Goal: Task Accomplishment & Management: Use online tool/utility

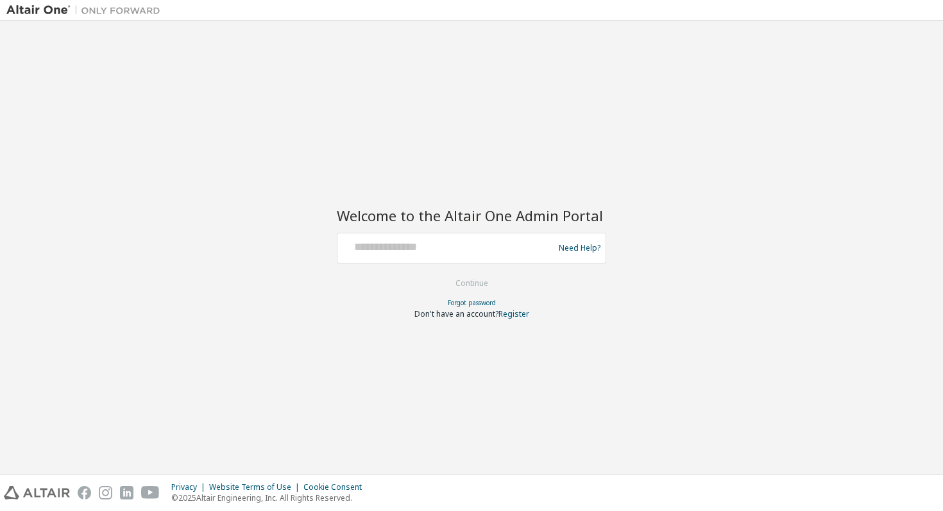
click at [474, 235] on div "Need Help?" at bounding box center [472, 248] width 270 height 31
click at [436, 246] on input "text" at bounding box center [448, 245] width 210 height 19
type input "**********"
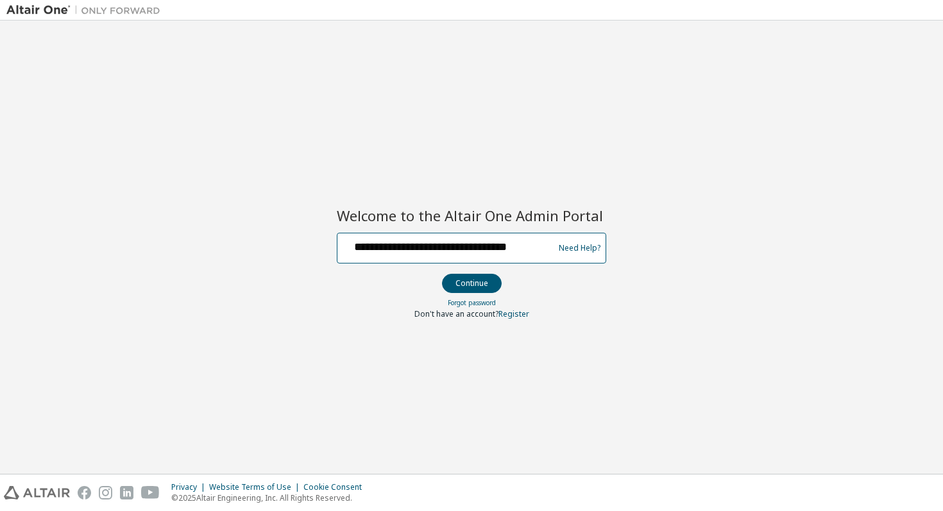
click at [462, 250] on input "**********" at bounding box center [448, 245] width 210 height 19
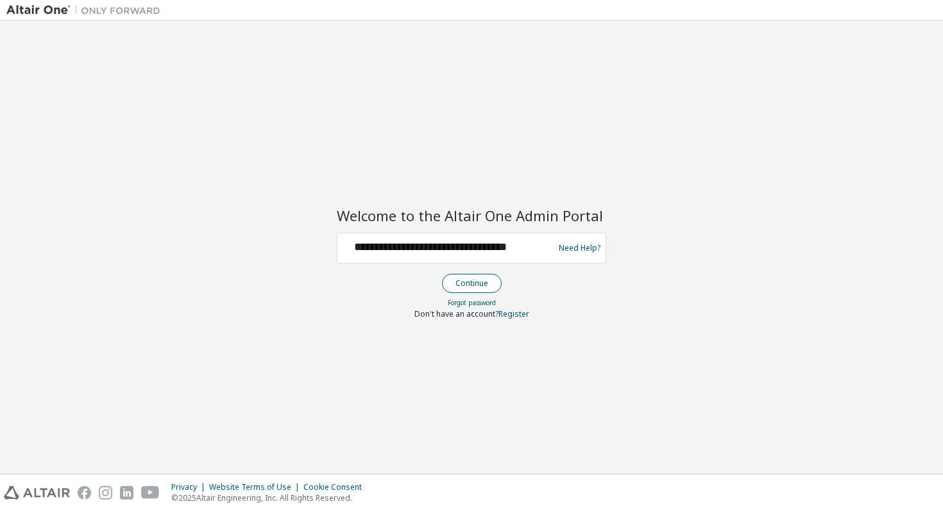
click at [465, 286] on button "Continue" at bounding box center [472, 283] width 60 height 19
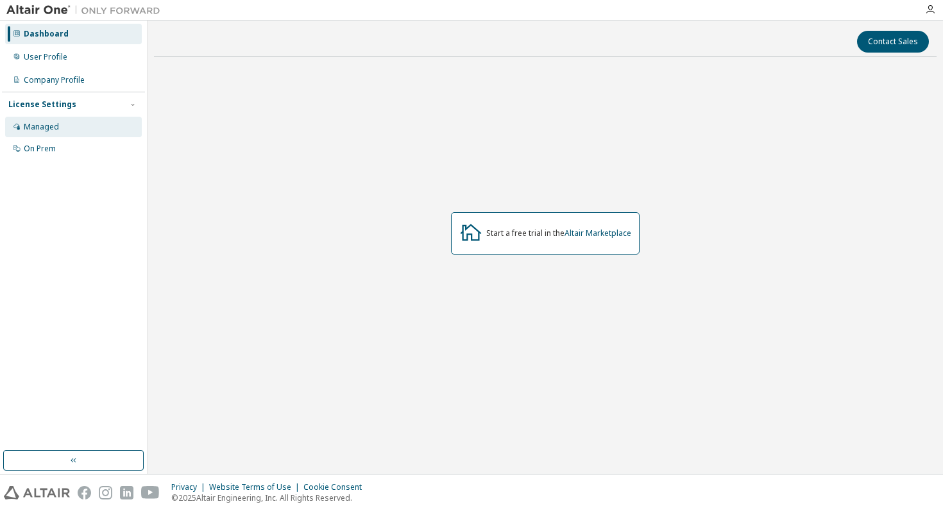
click at [99, 133] on div "Managed" at bounding box center [73, 127] width 137 height 21
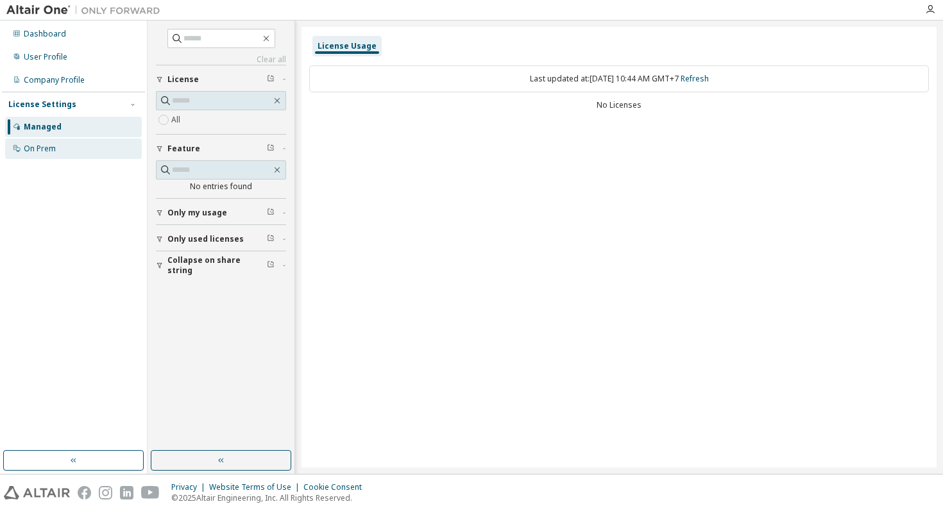
click at [55, 156] on div "On Prem" at bounding box center [73, 149] width 137 height 21
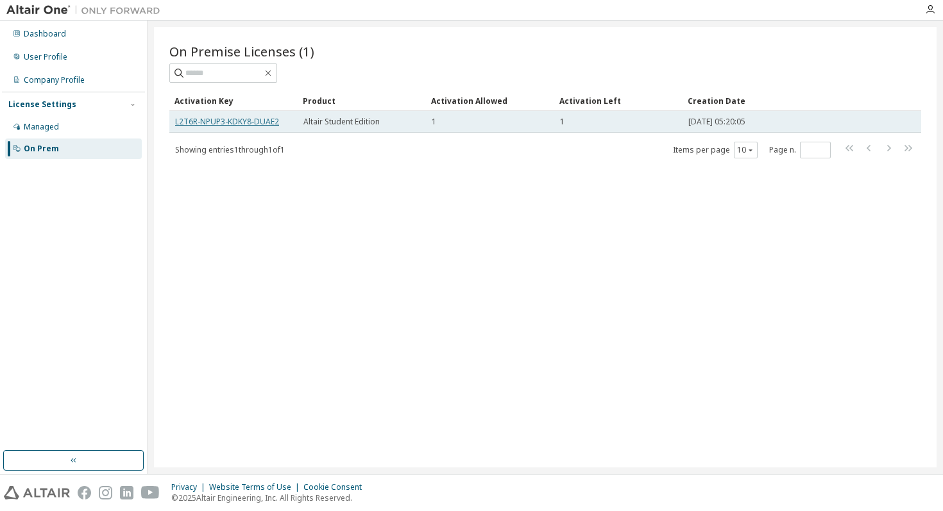
click at [222, 120] on link "L2T6R-NPUP3-KDKY8-DUAE2" at bounding box center [227, 121] width 104 height 11
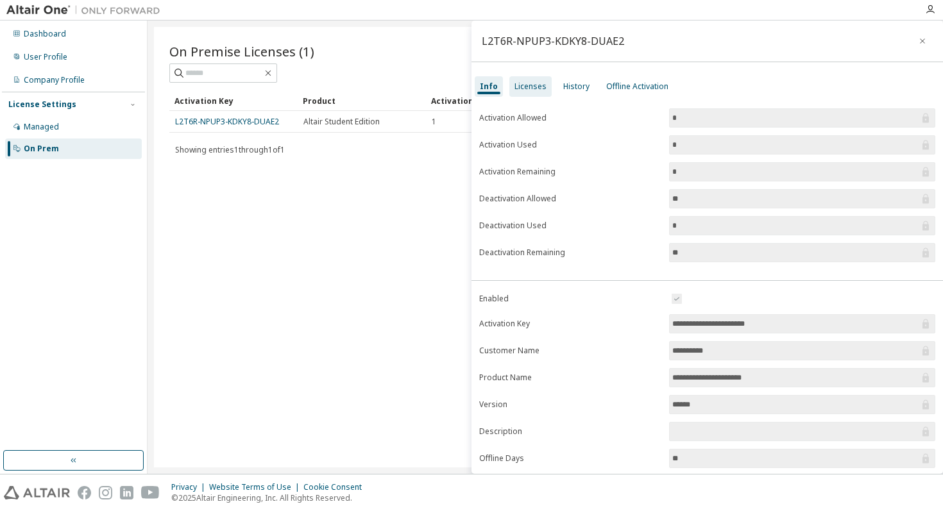
click at [524, 85] on div "Licenses" at bounding box center [531, 86] width 32 height 10
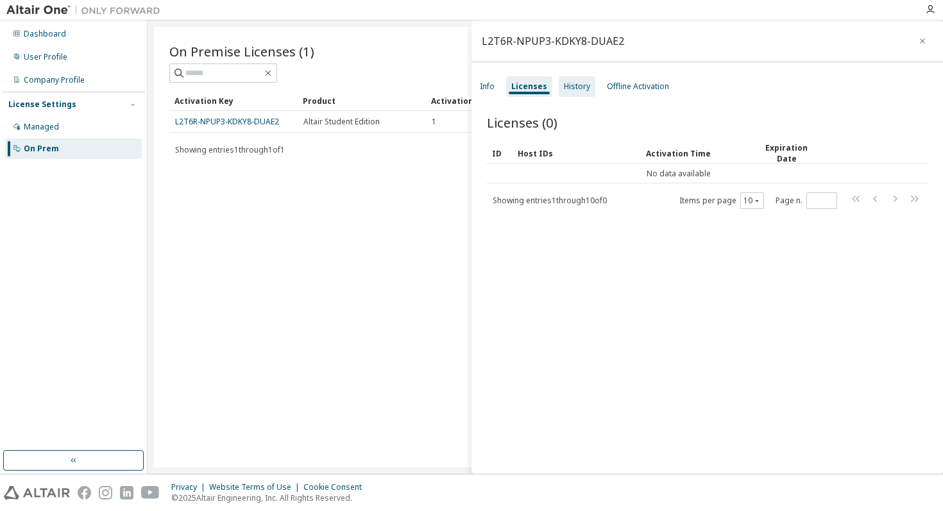
click at [578, 89] on div "History" at bounding box center [577, 86] width 26 height 10
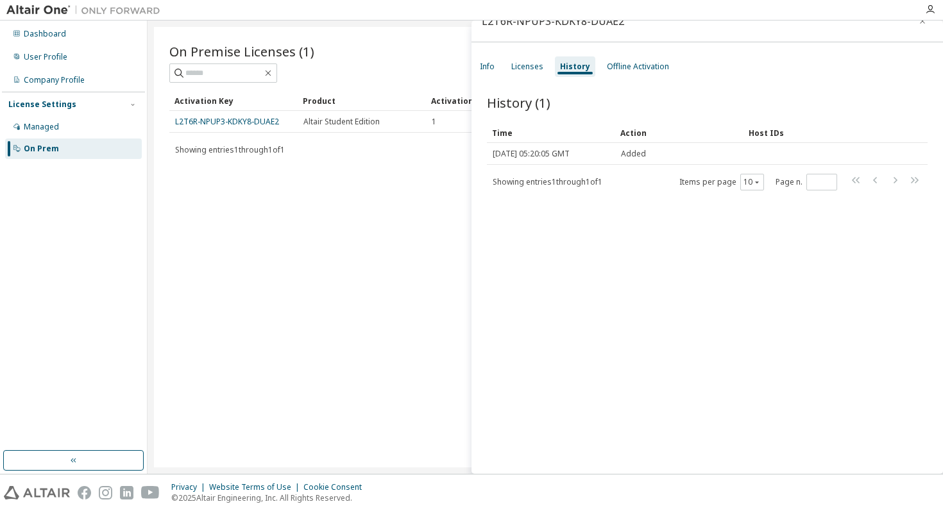
click at [633, 78] on div "History (1) Clear Load Save Save As Field Operator Value Select filter Select o…" at bounding box center [708, 276] width 472 height 396
click at [638, 73] on div "Offline Activation" at bounding box center [638, 66] width 73 height 21
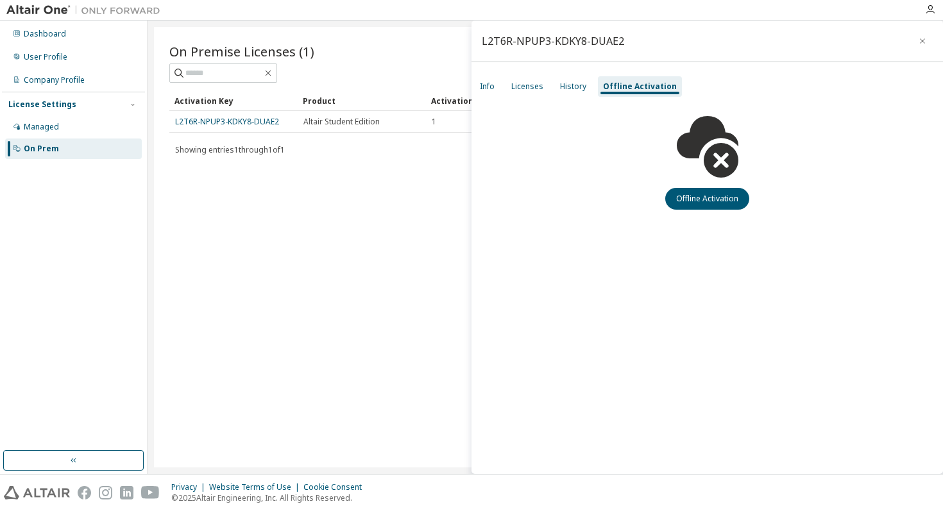
click at [711, 214] on div "L2T6R-NPUP3-KDKY8-DUAE2 Info Licenses History Offline Activation Offline Activa…" at bounding box center [708, 248] width 472 height 454
click at [711, 208] on button "Offline Activation" at bounding box center [707, 199] width 84 height 22
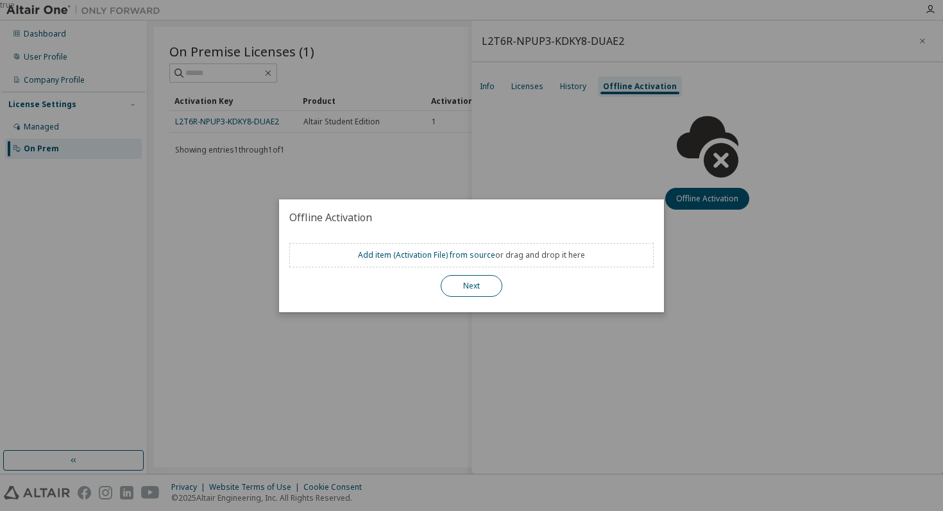
click at [475, 282] on button "Next" at bounding box center [472, 286] width 62 height 22
click at [483, 287] on button "Next" at bounding box center [472, 286] width 62 height 22
click at [364, 278] on div "Next" at bounding box center [471, 286] width 364 height 22
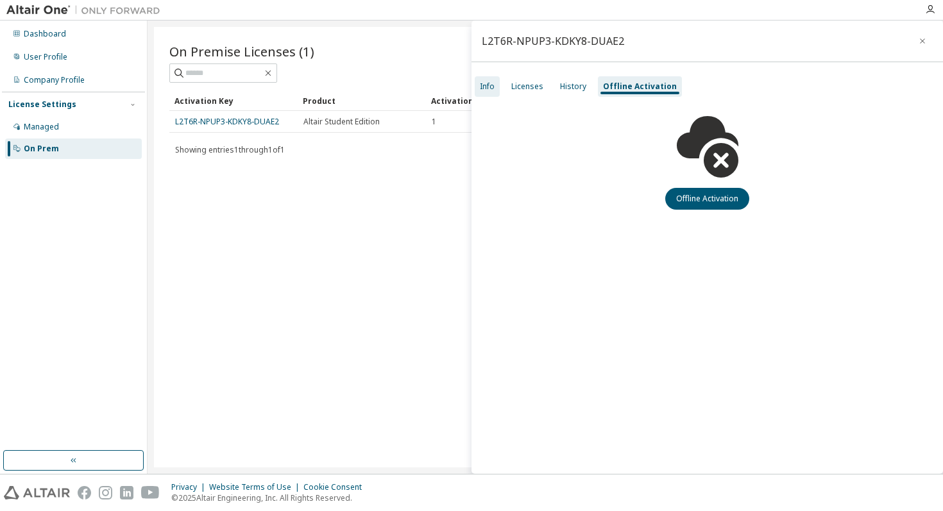
click at [493, 88] on div "Info" at bounding box center [487, 86] width 15 height 10
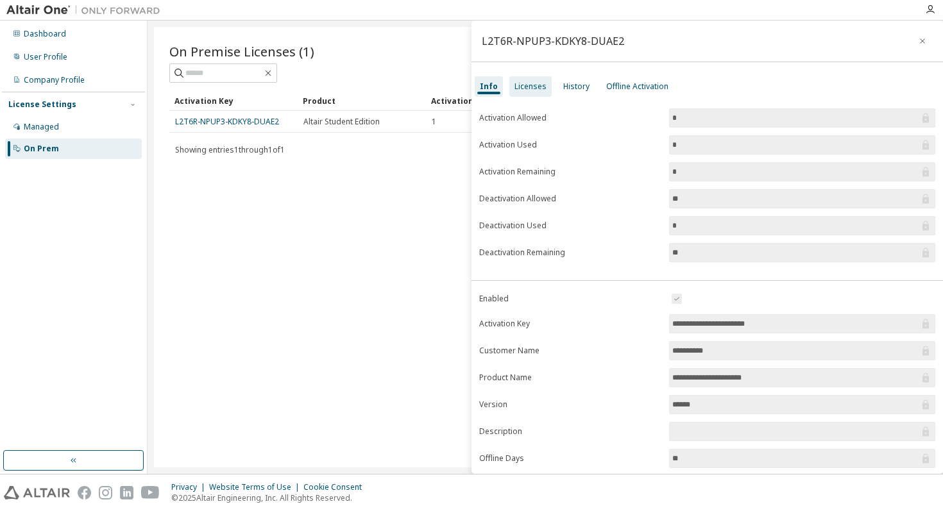
click at [517, 88] on div "Licenses" at bounding box center [531, 86] width 32 height 10
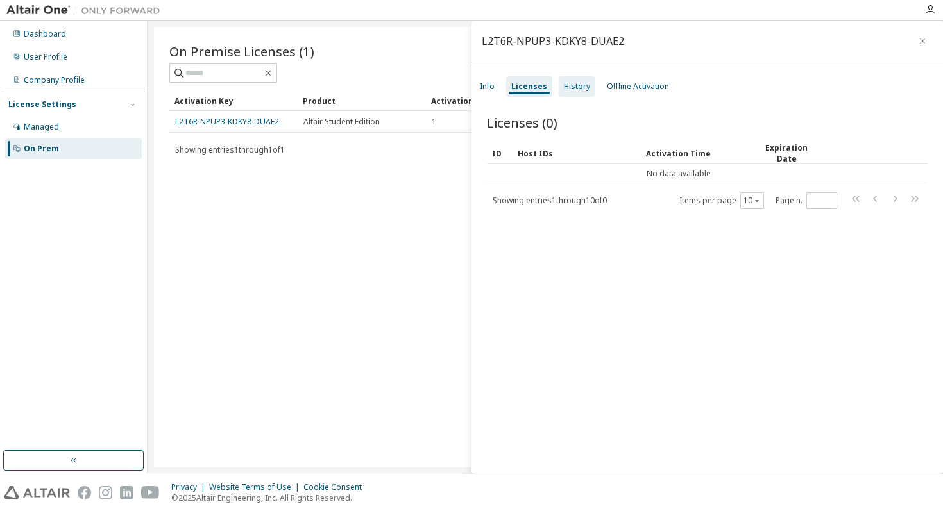
click at [559, 85] on div "History" at bounding box center [577, 86] width 37 height 21
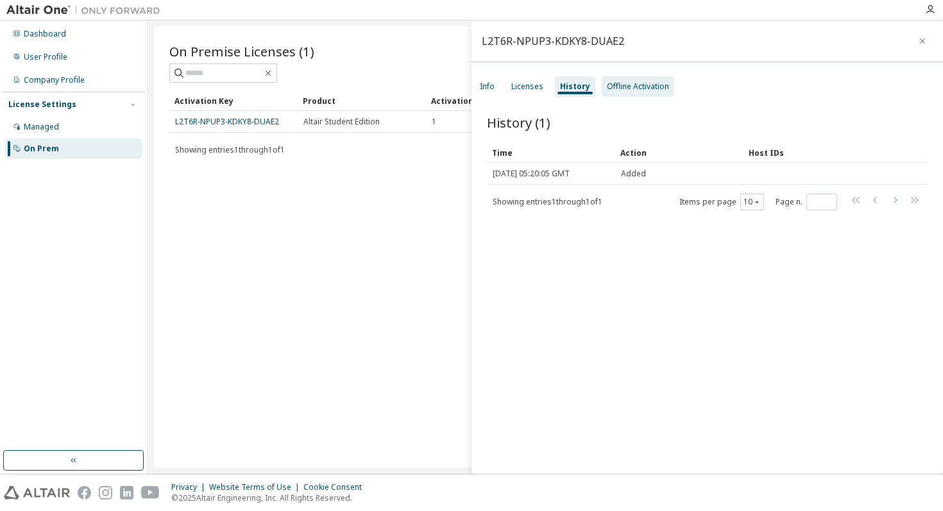
click at [618, 86] on div "Offline Activation" at bounding box center [638, 86] width 62 height 10
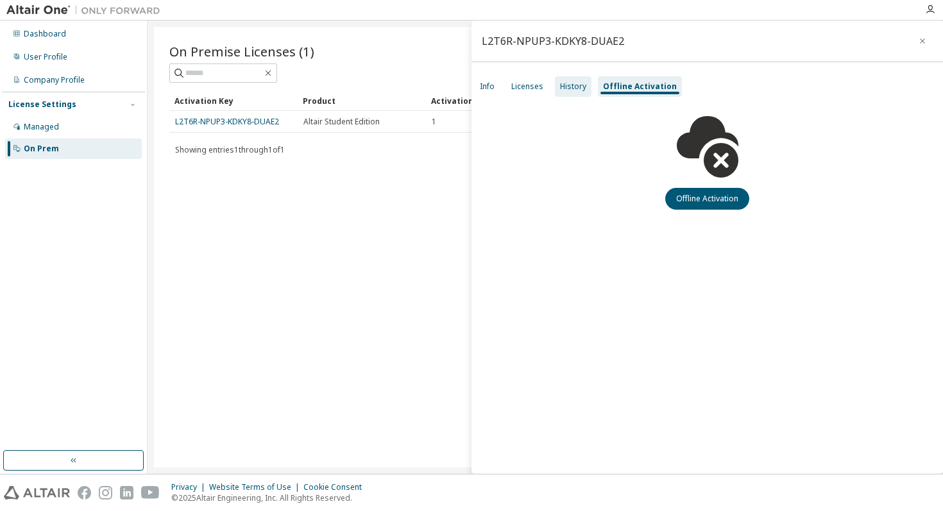
click at [571, 95] on div "History" at bounding box center [573, 86] width 37 height 21
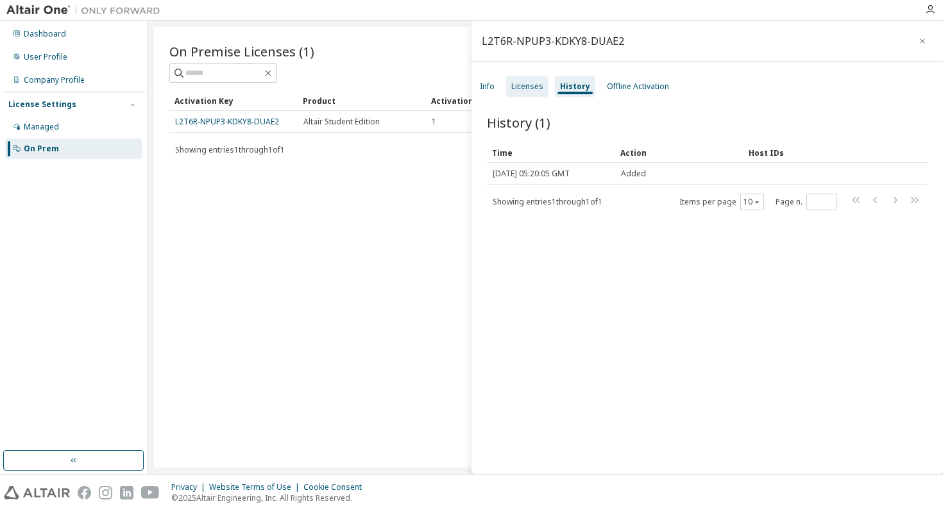
click at [536, 87] on div "Licenses" at bounding box center [527, 86] width 32 height 10
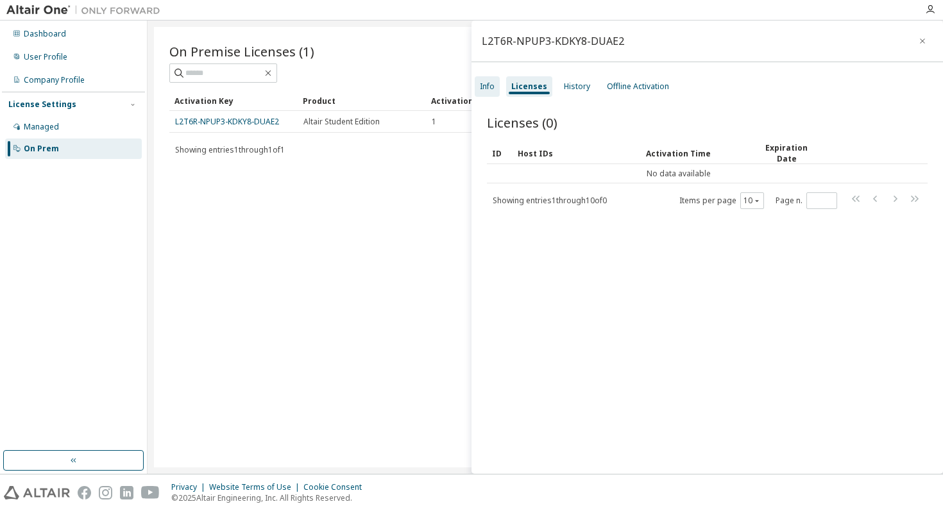
click at [494, 78] on div "Info" at bounding box center [487, 86] width 25 height 21
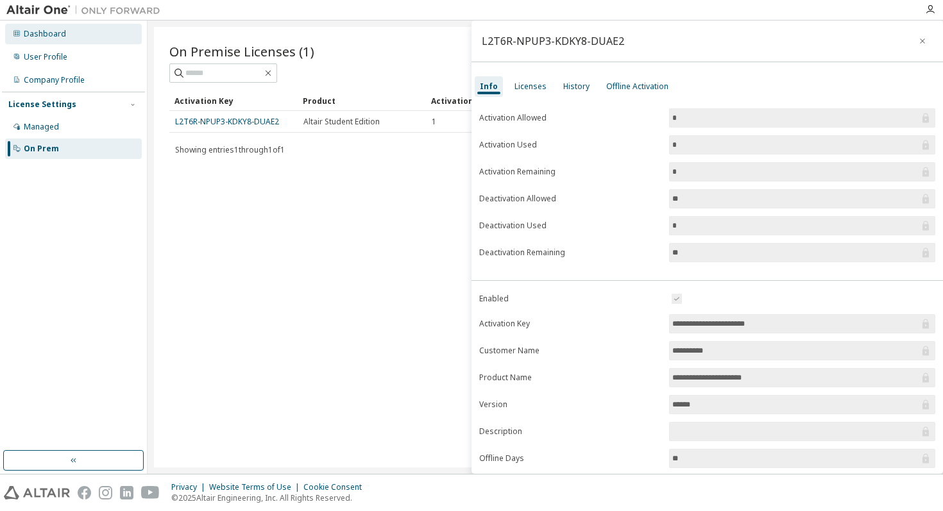
click at [73, 29] on div "Dashboard" at bounding box center [73, 34] width 137 height 21
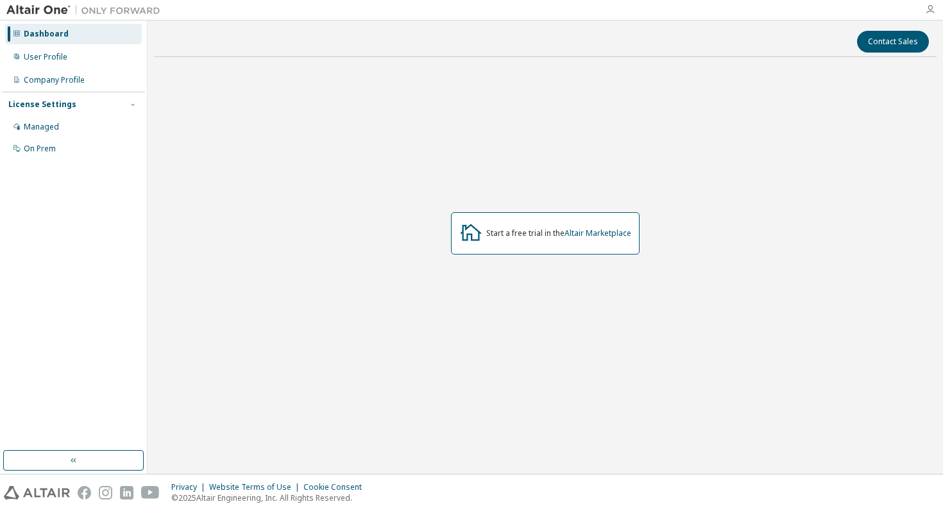
click at [929, 11] on icon "button" at bounding box center [930, 9] width 10 height 10
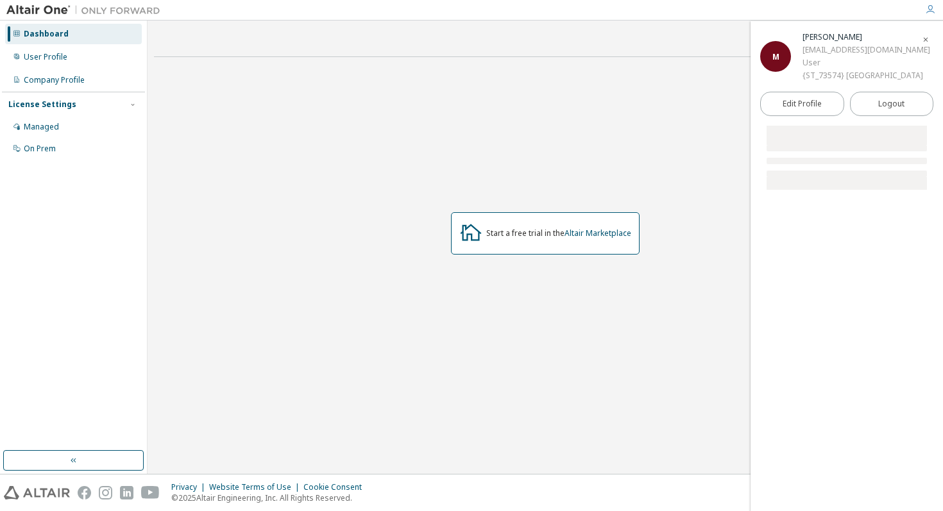
click at [929, 11] on icon "button" at bounding box center [930, 9] width 10 height 10
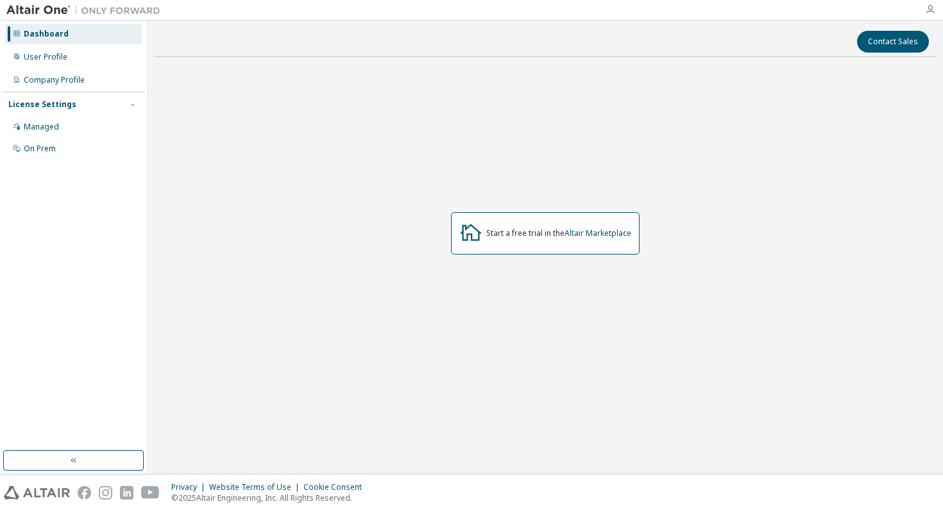
click at [929, 11] on icon "button" at bounding box center [930, 9] width 10 height 10
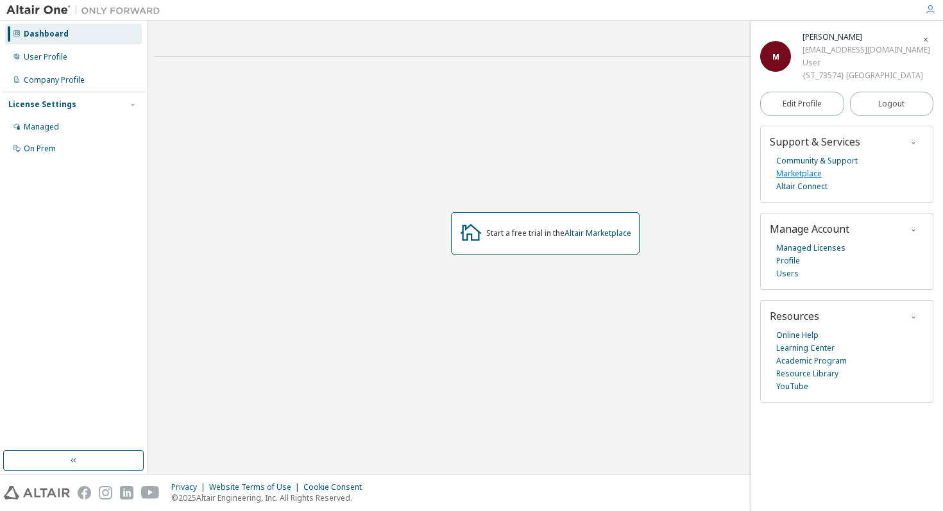
click at [802, 180] on link "Marketplace" at bounding box center [799, 173] width 46 height 13
